Goal: Check status

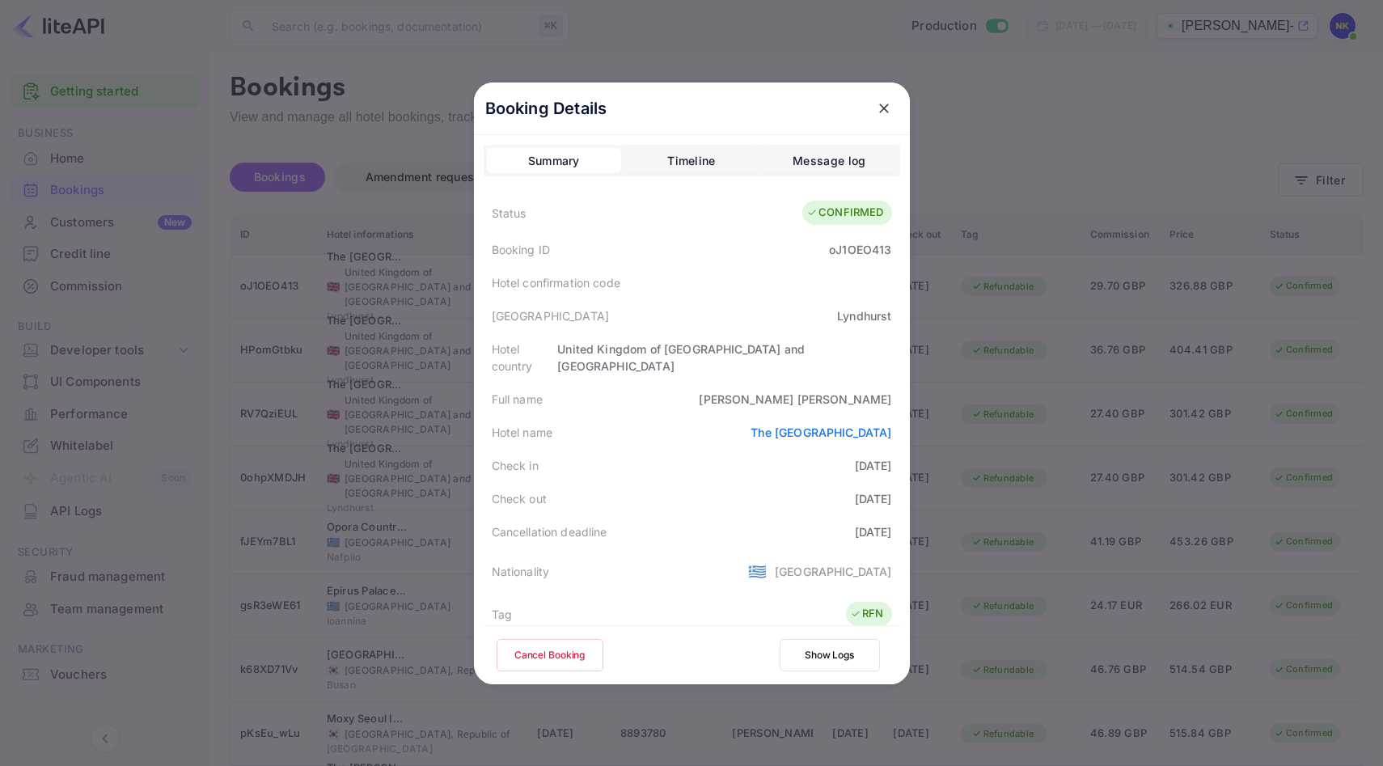
scroll to position [359, 0]
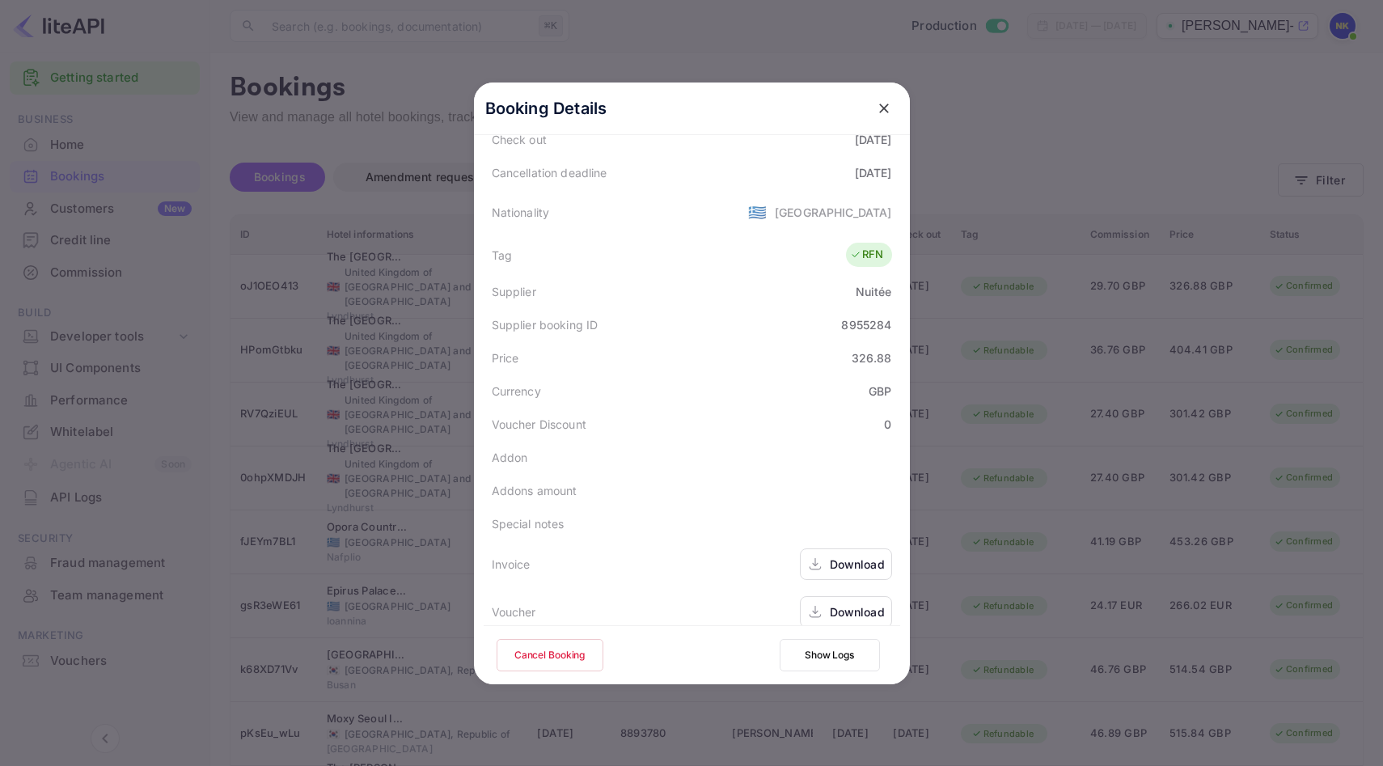
click at [889, 104] on icon "close" at bounding box center [884, 108] width 16 height 16
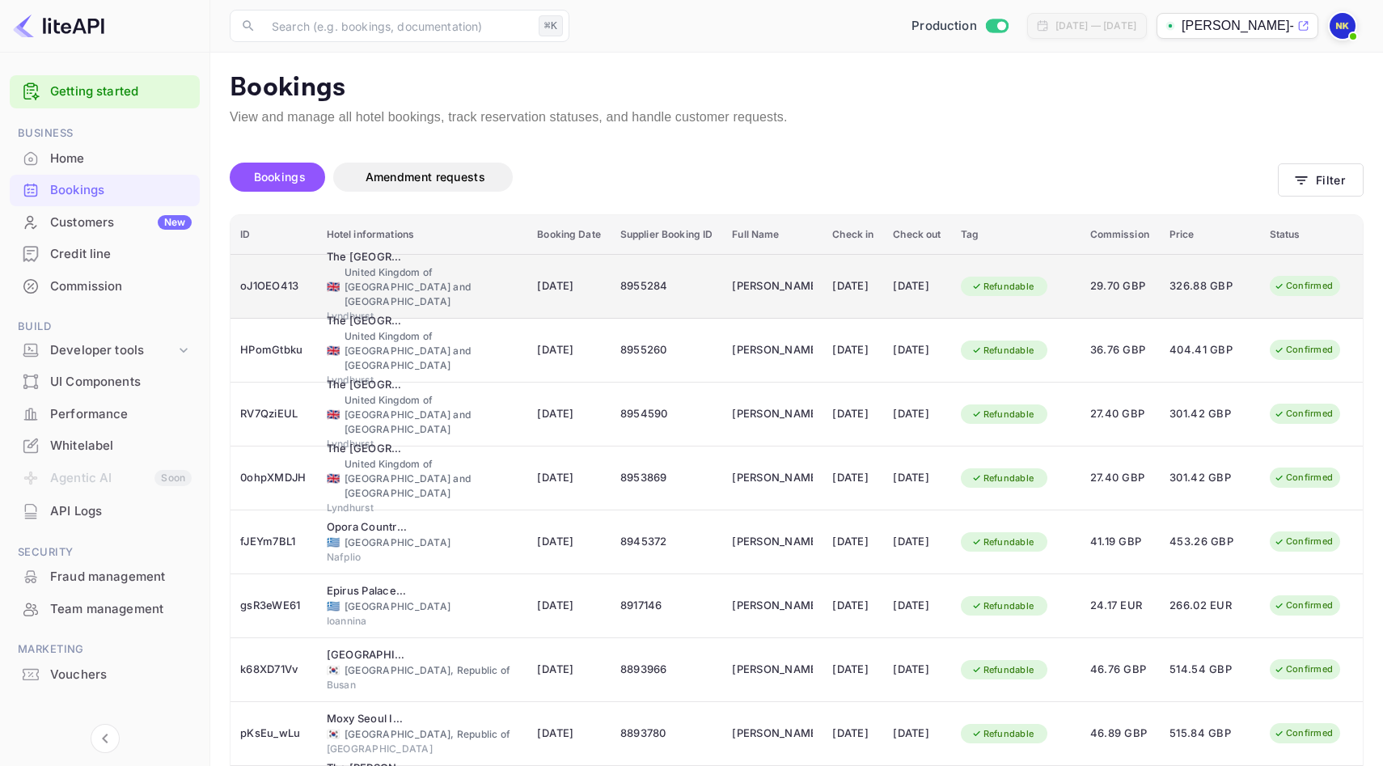
click at [611, 297] on td "8955284" at bounding box center [667, 286] width 112 height 65
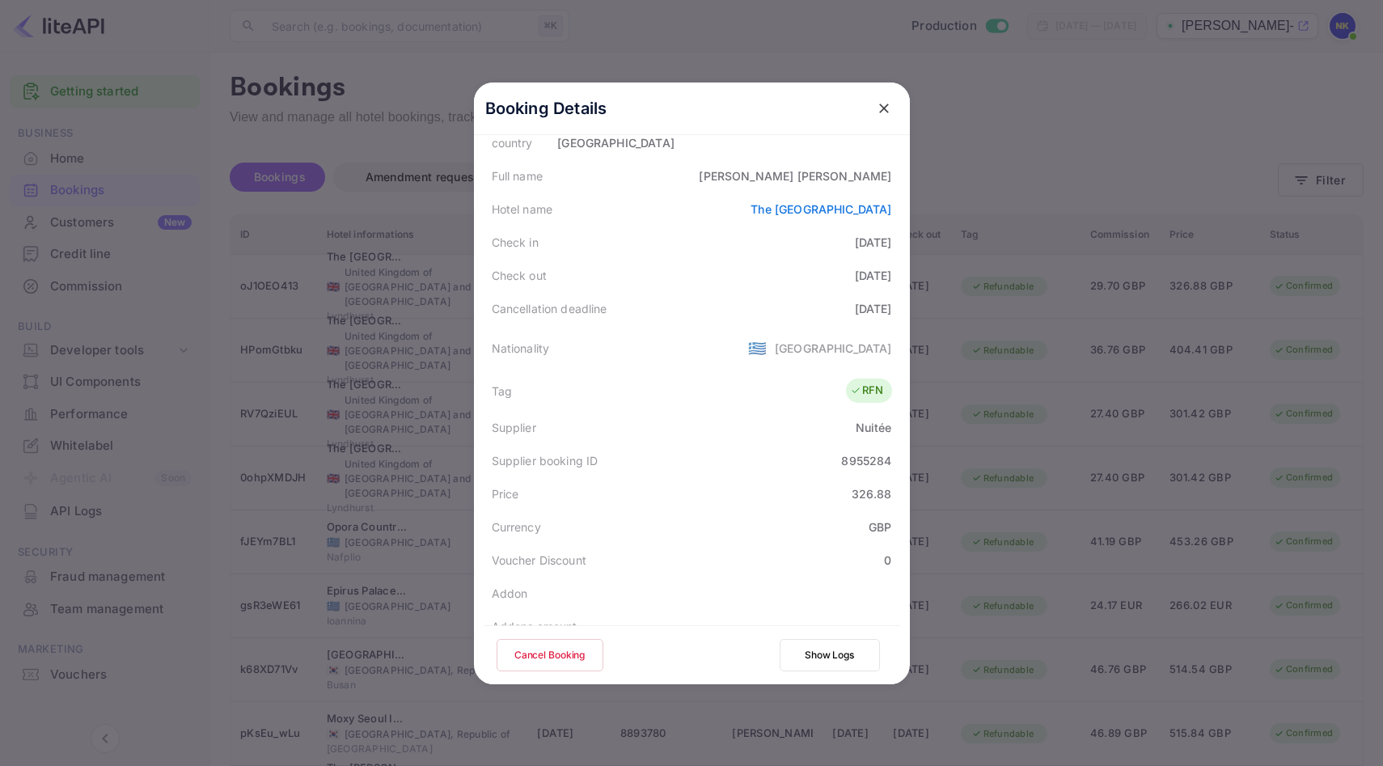
scroll to position [359, 0]
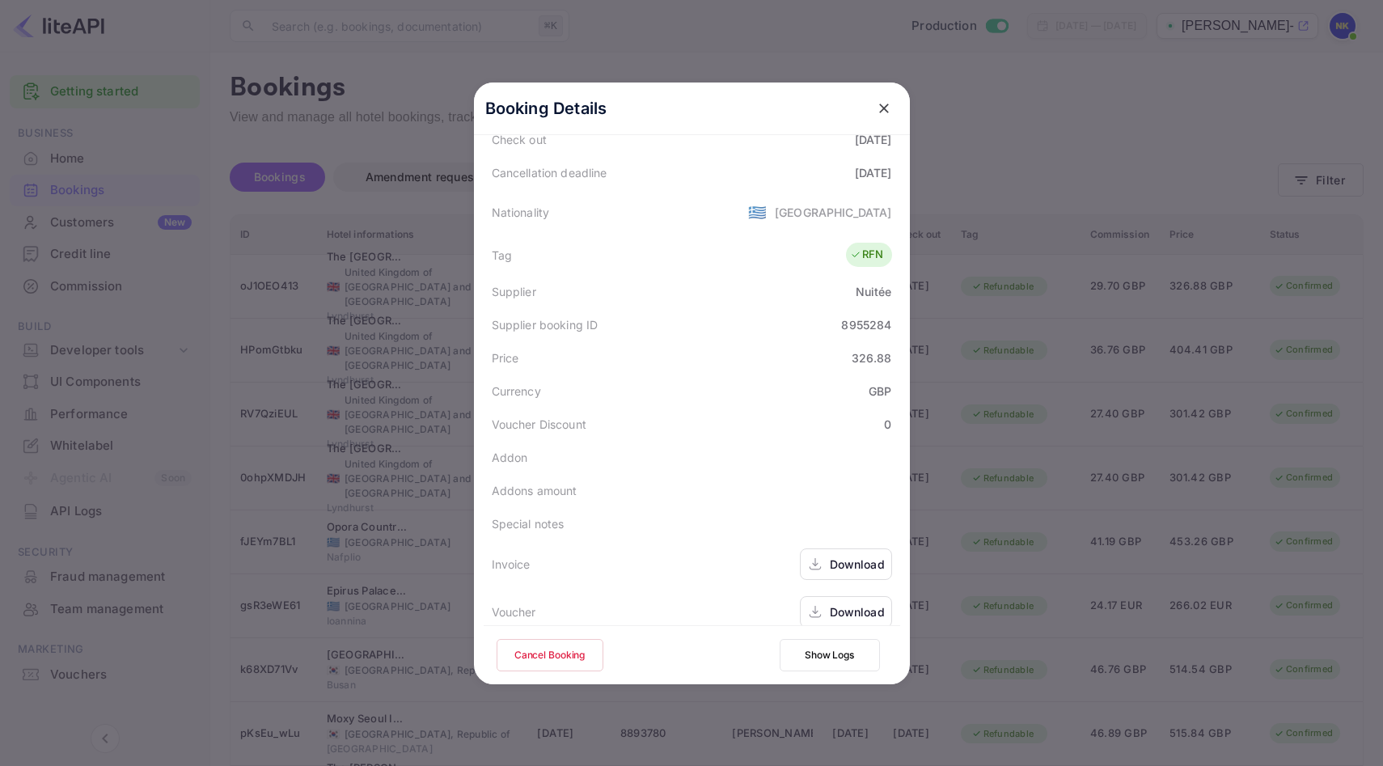
click at [851, 556] on div "Download" at bounding box center [857, 564] width 55 height 17
click at [874, 103] on button "close" at bounding box center [883, 108] width 29 height 29
